Goal: Task Accomplishment & Management: Use online tool/utility

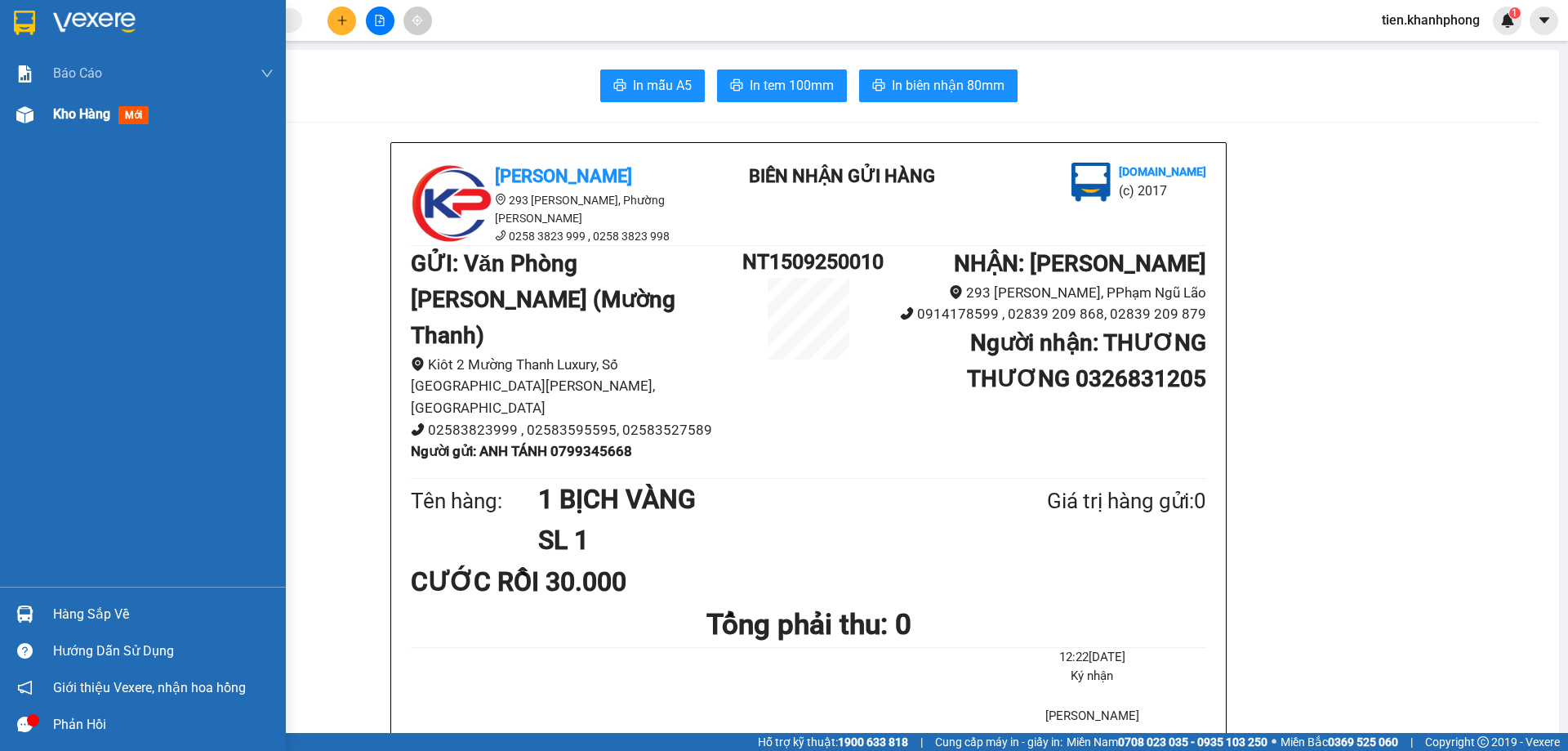
click at [78, 114] on span "Kho hàng" at bounding box center [81, 114] width 57 height 16
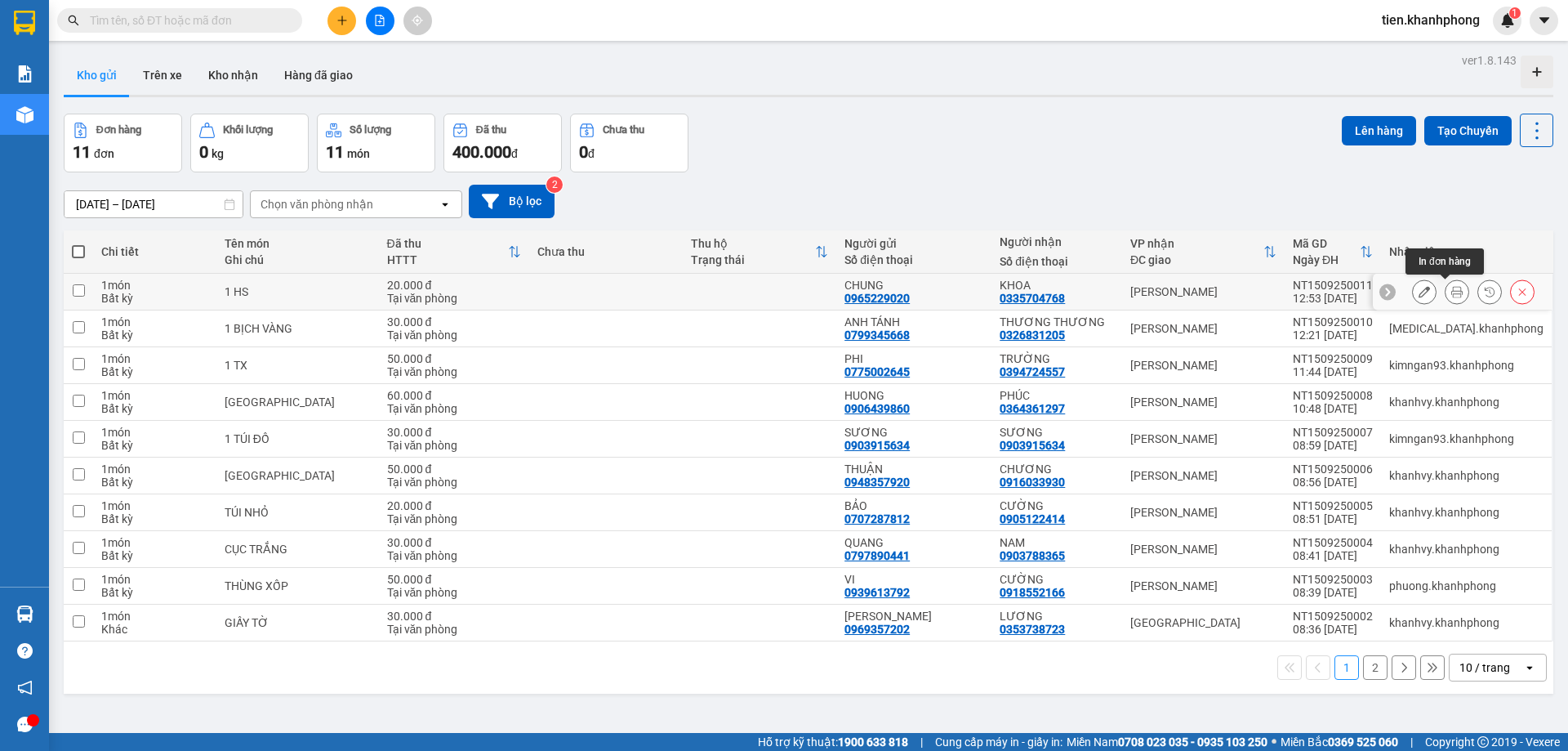
click at [1451, 291] on icon at bounding box center [1457, 292] width 12 height 12
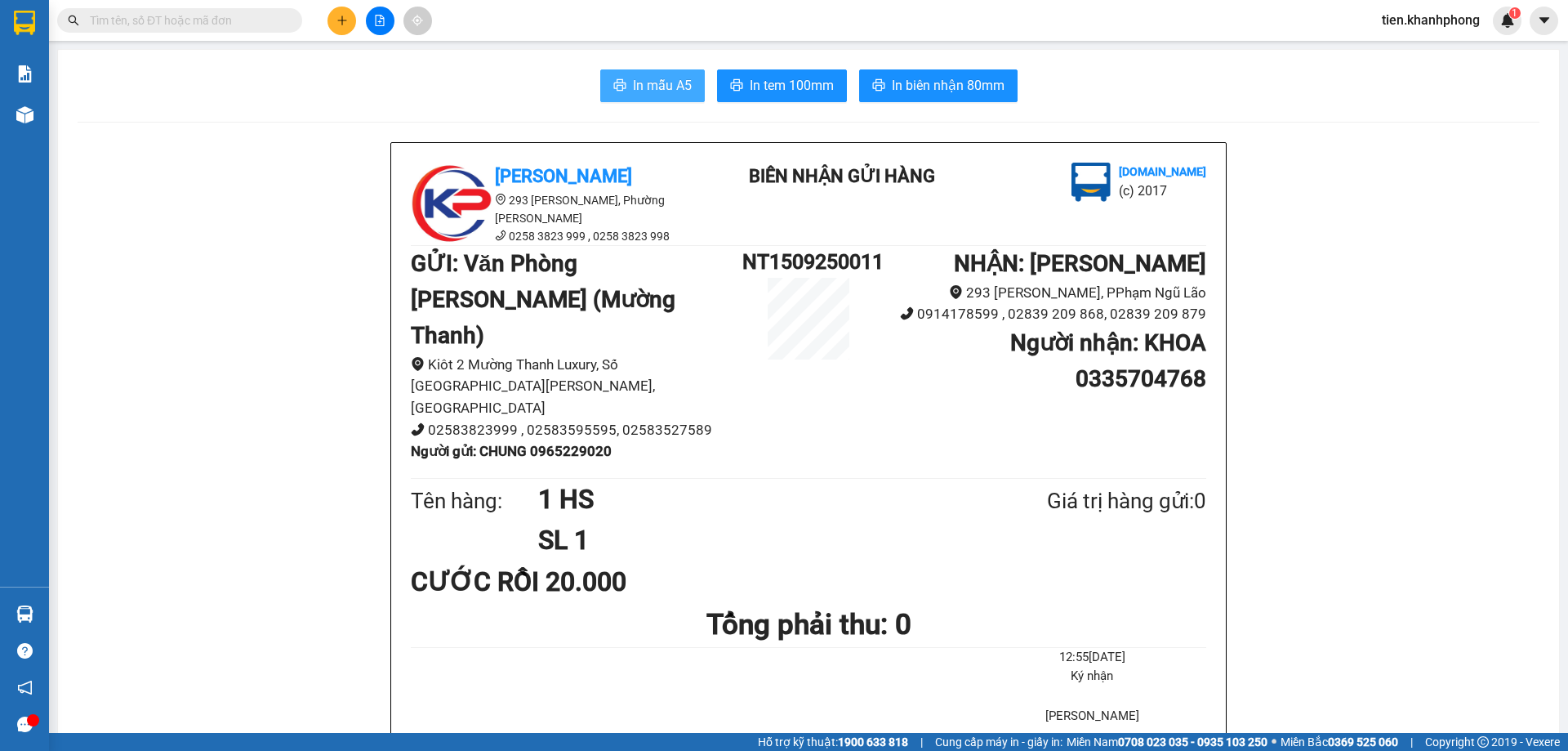
click at [649, 85] on span "In mẫu A5" at bounding box center [661, 85] width 59 height 21
